Goal: Task Accomplishment & Management: Complete application form

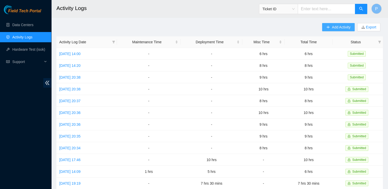
click at [339, 26] on span "Add Activity" at bounding box center [341, 27] width 18 height 6
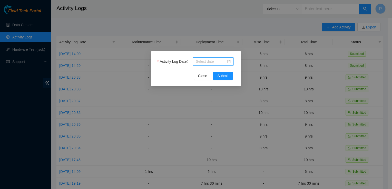
click at [231, 61] on div at bounding box center [213, 62] width 35 height 6
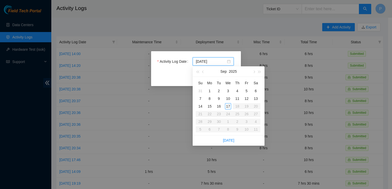
type input "[DATE]"
click at [228, 105] on div "17" at bounding box center [228, 106] width 6 height 6
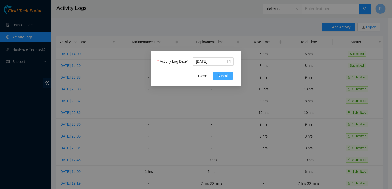
click at [222, 77] on span "Submit" at bounding box center [222, 76] width 11 height 6
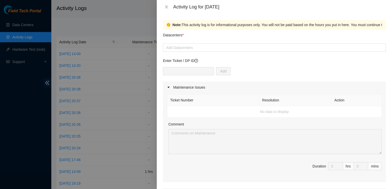
click at [215, 49] on div at bounding box center [274, 48] width 221 height 6
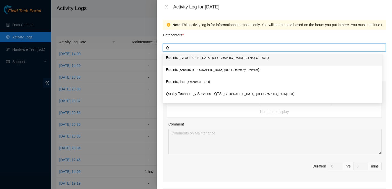
type input "QT"
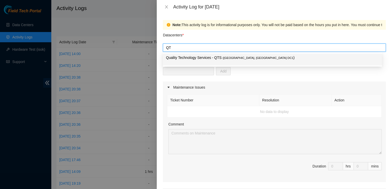
click at [223, 58] on span "( Ashburn, VA DC1" at bounding box center [258, 57] width 71 height 3
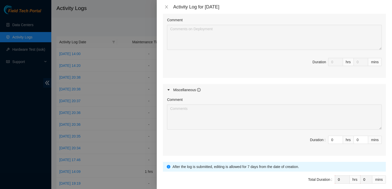
scroll to position [225, 0]
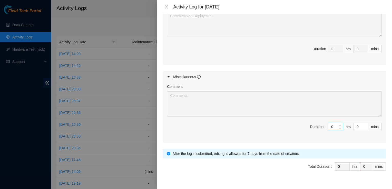
click at [333, 125] on input "0" at bounding box center [336, 127] width 14 height 8
type input "9"
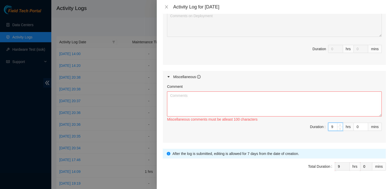
type input "9"
click at [331, 103] on textarea "Comment" at bounding box center [274, 104] width 215 height 25
paste textarea "Hey Pat EOD [DATE] I used a small slotted screwdriver to set the Subrack ID to …"
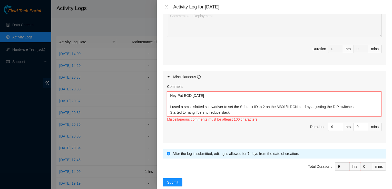
scroll to position [21, 0]
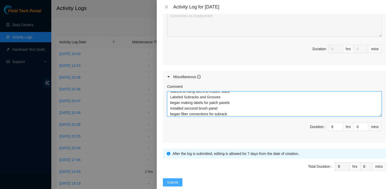
type textarea "Hey Pat EOD [DATE] I used a small slotted screwdriver to set the Subrack ID to …"
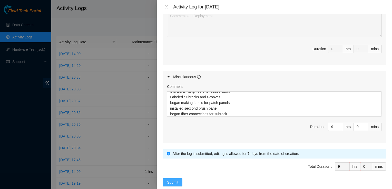
click at [173, 180] on span "Submit" at bounding box center [172, 183] width 11 height 6
drag, startPoint x: 173, startPoint y: 178, endPoint x: 175, endPoint y: 182, distance: 4.1
click at [175, 182] on span "Submit" at bounding box center [172, 183] width 11 height 6
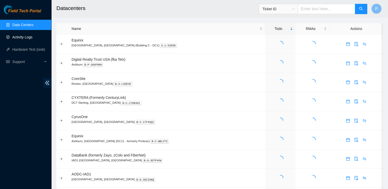
click at [31, 37] on link "Activity Logs" at bounding box center [22, 37] width 20 height 4
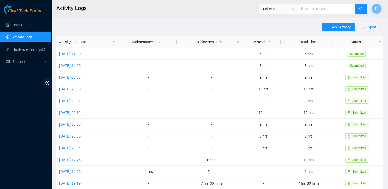
click at [340, 31] on div "Add Activity Export" at bounding box center [352, 29] width 61 height 13
click at [340, 29] on span "Add Activity" at bounding box center [341, 27] width 18 height 6
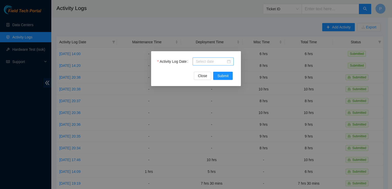
click at [228, 61] on div at bounding box center [213, 62] width 35 height 6
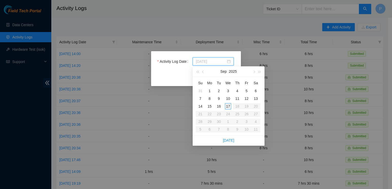
type input "[DATE]"
click at [229, 106] on div "17" at bounding box center [228, 106] width 6 height 6
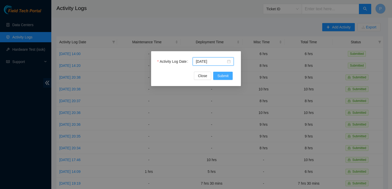
click at [226, 79] on button "Submit" at bounding box center [223, 76] width 20 height 8
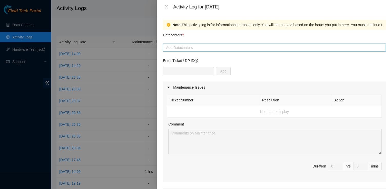
click at [218, 48] on div at bounding box center [274, 48] width 221 height 6
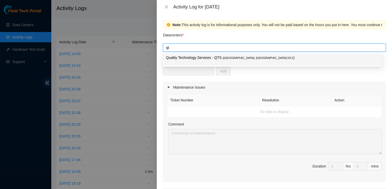
type input "qts"
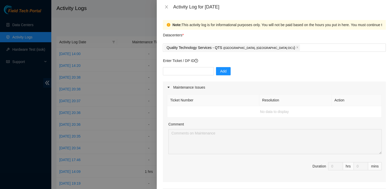
scroll to position [233, 0]
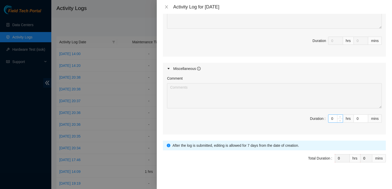
click at [332, 121] on input "0" at bounding box center [336, 119] width 14 height 8
type input "9"
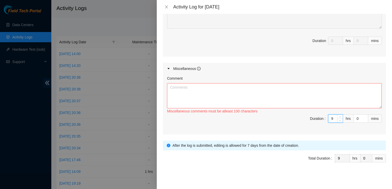
type input "9"
click at [320, 97] on textarea "Comment" at bounding box center [274, 95] width 215 height 25
paste textarea "Hey Pat EOD [DATE] I used a small slotted screwdriver to set the Subrack ID to …"
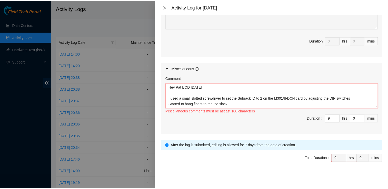
scroll to position [21, 0]
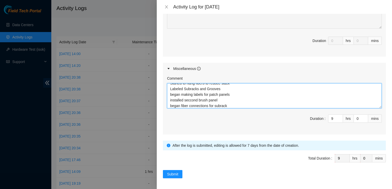
type textarea "Hey Pat EOD [DATE] I used a small slotted screwdriver to set the Subrack ID to …"
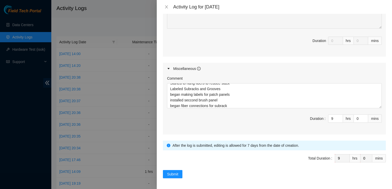
click at [168, 167] on span "Total Duration : 9 hrs 0 mins" at bounding box center [274, 162] width 223 height 14
click at [170, 172] on span "Submit" at bounding box center [172, 175] width 11 height 6
